Goal: Check status

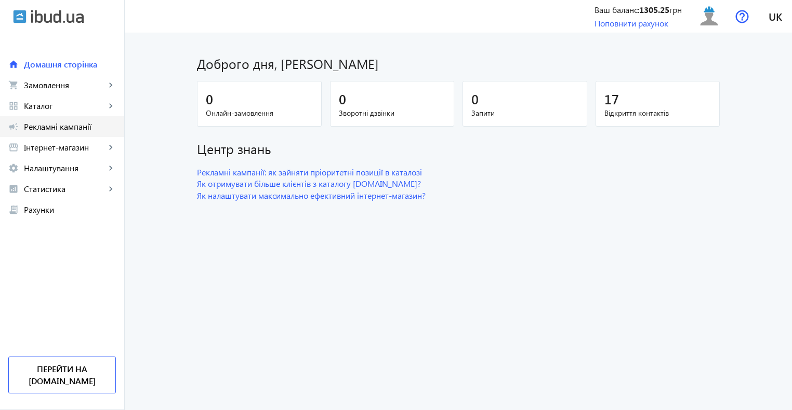
click at [67, 131] on span "Рекламні кампанії" at bounding box center [70, 127] width 92 height 10
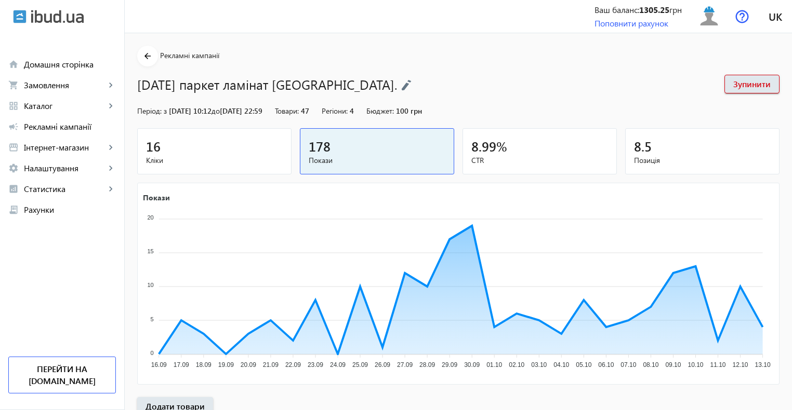
click at [173, 150] on div "16" at bounding box center [214, 146] width 137 height 18
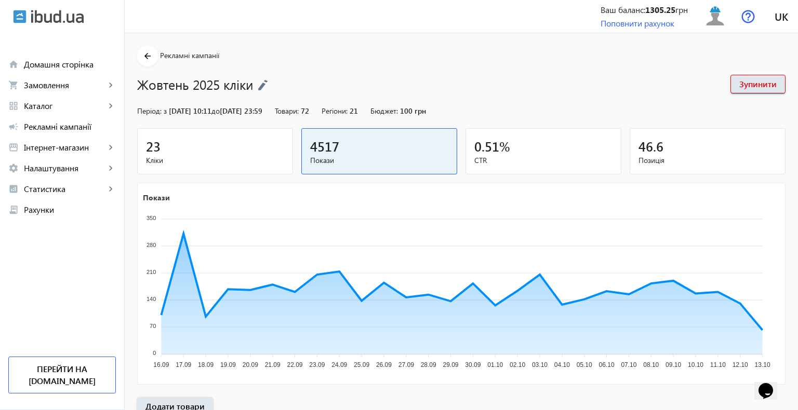
click at [204, 145] on div "23" at bounding box center [215, 146] width 138 height 18
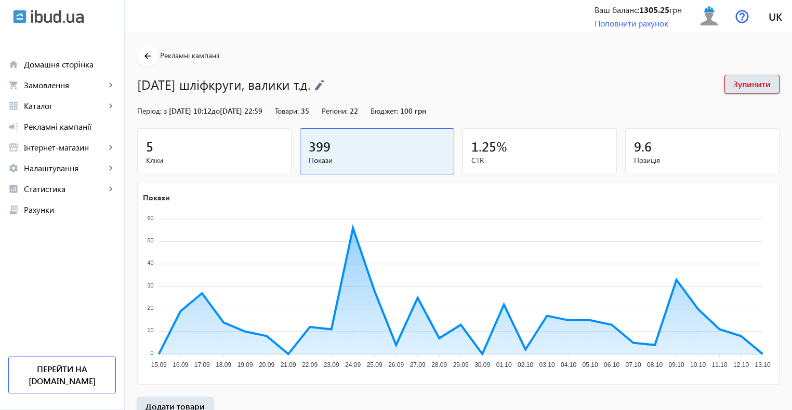
click at [193, 162] on span "Кліки" at bounding box center [214, 160] width 137 height 10
